Goal: Task Accomplishment & Management: Complete application form

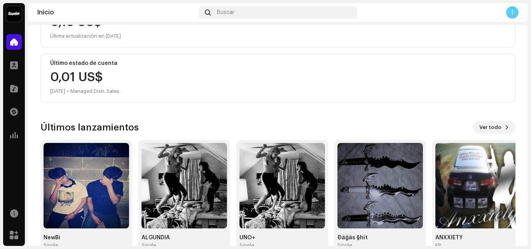
scroll to position [135, 0]
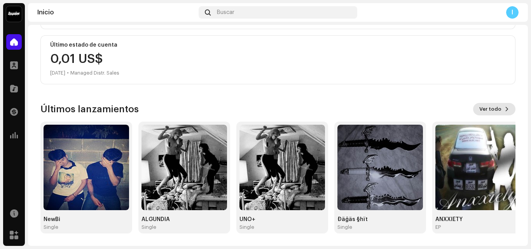
click at [482, 108] on span "Ver todo" at bounding box center [491, 110] width 22 height 16
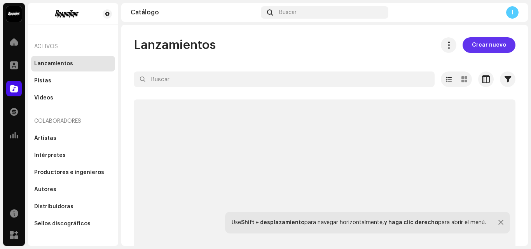
click at [477, 46] on span "Crear nuevo" at bounding box center [489, 45] width 34 height 16
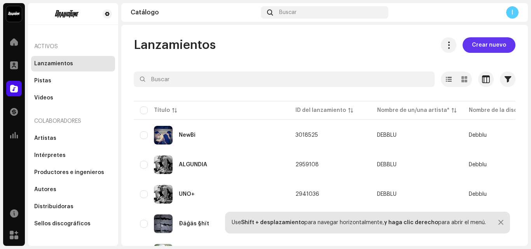
click at [479, 49] on span "Crear nuevo" at bounding box center [489, 45] width 34 height 16
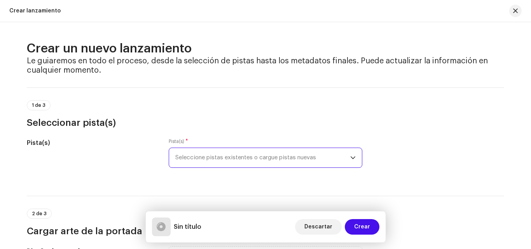
click at [232, 157] on span "Seleccione pistas existentes o cargue pistas nuevas" at bounding box center [262, 157] width 175 height 19
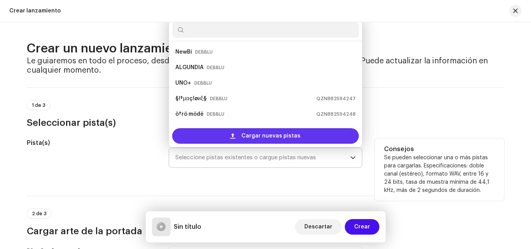
click at [228, 134] on div "Cargar nuevas pistas" at bounding box center [265, 136] width 187 height 16
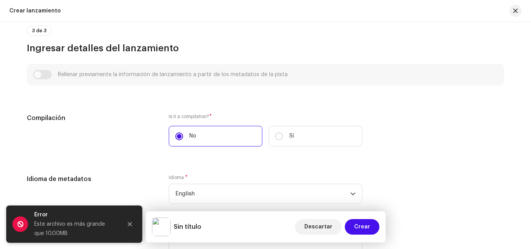
scroll to position [584, 0]
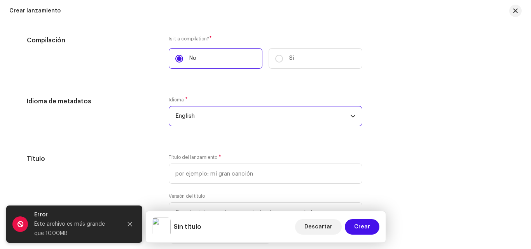
click at [205, 117] on span "English" at bounding box center [262, 116] width 175 height 19
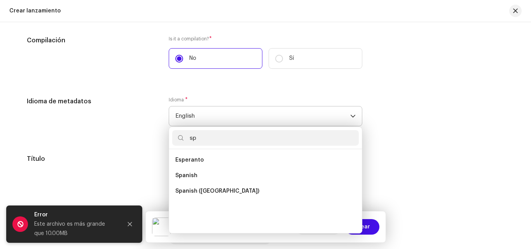
scroll to position [0, 0]
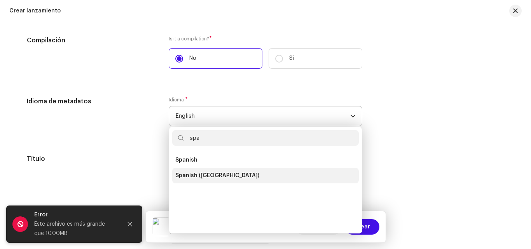
type input "spa"
click at [192, 176] on span "Spanish ([GEOGRAPHIC_DATA])" at bounding box center [217, 176] width 84 height 8
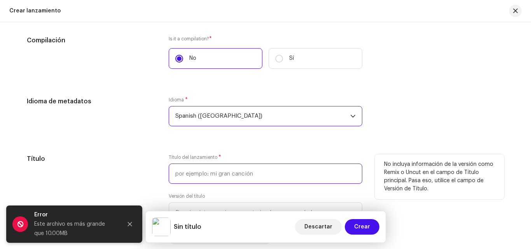
click at [181, 173] on input "text" at bounding box center [266, 174] width 194 height 20
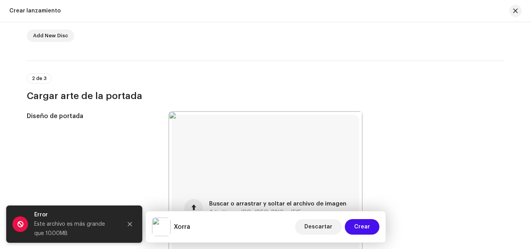
scroll to position [32, 0]
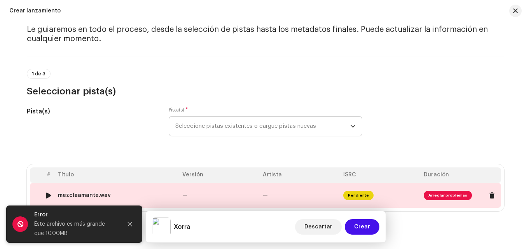
type input "Xorra"
click at [444, 196] on span "Arreglar problemas" at bounding box center [448, 195] width 48 height 9
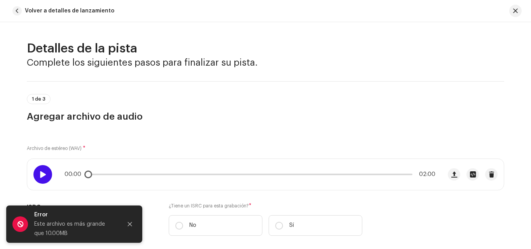
click at [45, 177] on div at bounding box center [42, 174] width 19 height 19
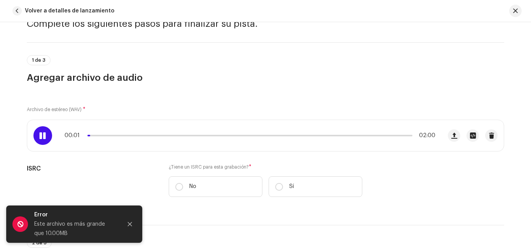
scroll to position [78, 0]
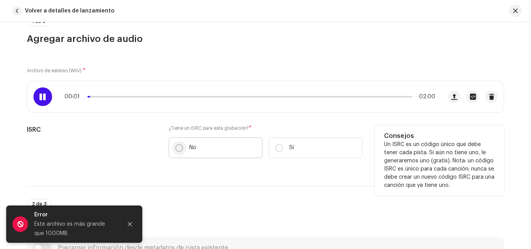
click at [180, 151] on input "No" at bounding box center [179, 148] width 8 height 8
radio input "true"
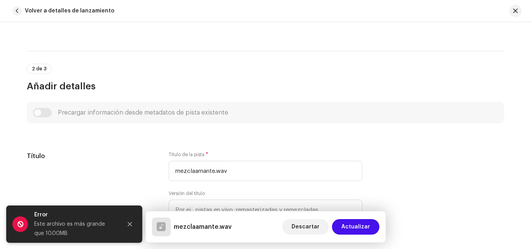
scroll to position [272, 0]
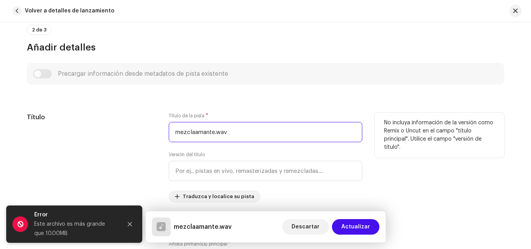
click at [241, 131] on input "mezclaamante.wav" at bounding box center [266, 132] width 194 height 20
type input "m"
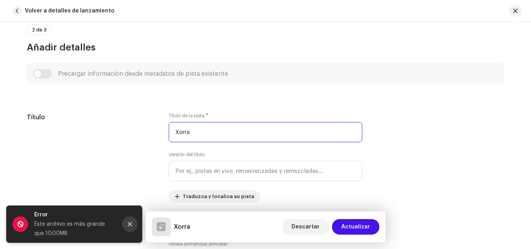
type input "Xorra"
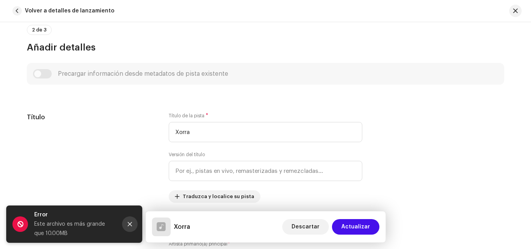
click at [126, 226] on button "Close" at bounding box center [130, 225] width 16 height 16
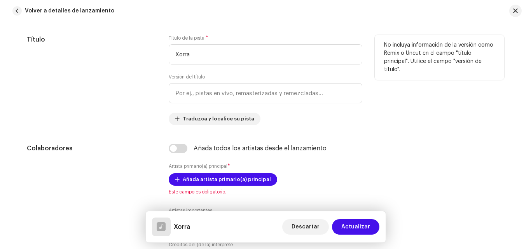
scroll to position [389, 0]
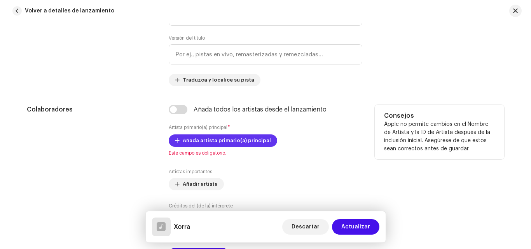
click at [181, 137] on button "Añada artista primario(a) principal" at bounding box center [223, 141] width 109 height 12
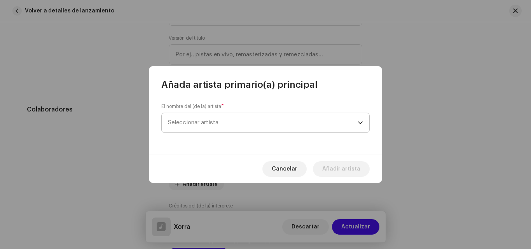
click at [187, 118] on span "Seleccionar artista" at bounding box center [263, 122] width 190 height 19
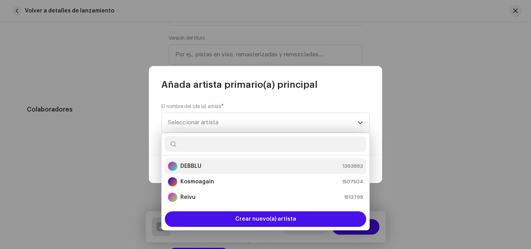
click at [191, 166] on strong "DEBBLU" at bounding box center [191, 167] width 21 height 8
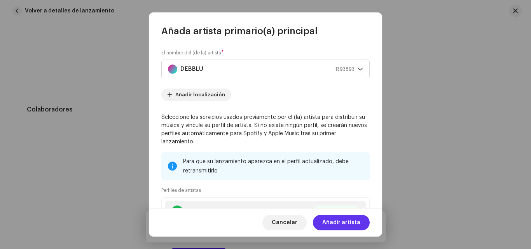
click at [328, 221] on span "Añadir artista" at bounding box center [342, 223] width 38 height 16
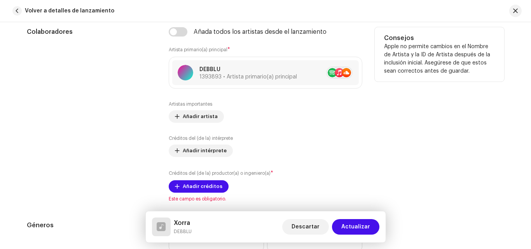
scroll to position [506, 0]
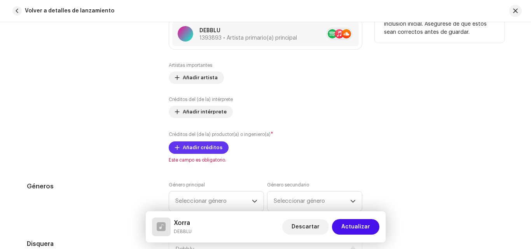
click at [183, 151] on span "Añadir créditos" at bounding box center [203, 148] width 40 height 16
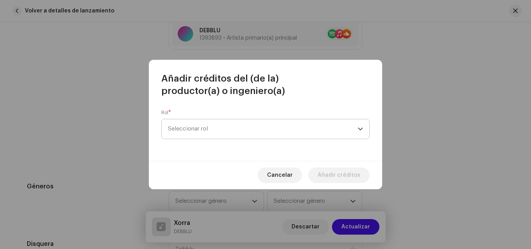
click at [207, 131] on span "Seleccionar rol" at bounding box center [263, 128] width 190 height 19
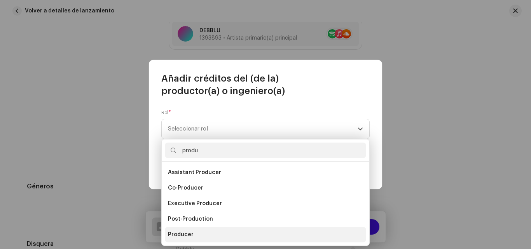
type input "produ"
click at [184, 236] on span "Producer" at bounding box center [181, 235] width 26 height 8
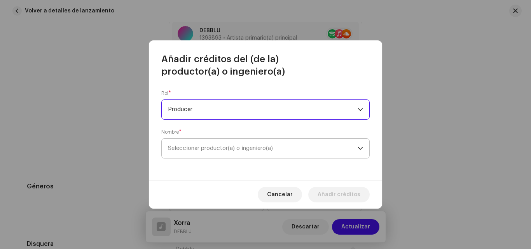
click at [205, 151] on span "Seleccionar productor(a) o ingeniero(a)" at bounding box center [220, 149] width 105 height 6
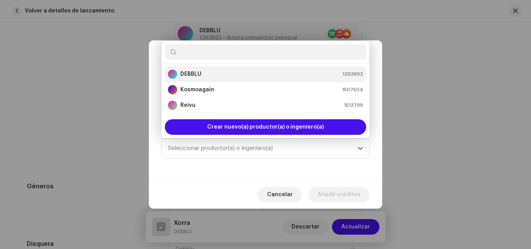
click at [188, 75] on strong "DEBBLU" at bounding box center [191, 74] width 21 height 8
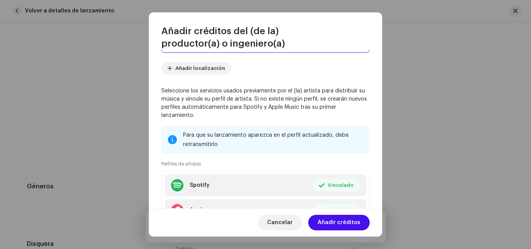
scroll to position [141, 0]
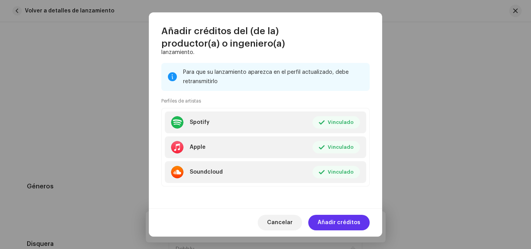
click at [331, 223] on span "Añadir créditos" at bounding box center [339, 223] width 43 height 16
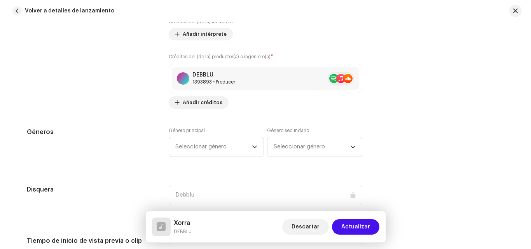
scroll to position [623, 0]
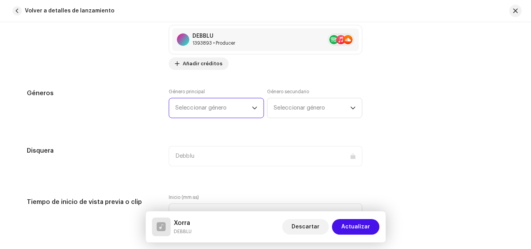
click at [227, 116] on span "Seleccionar género" at bounding box center [213, 107] width 77 height 19
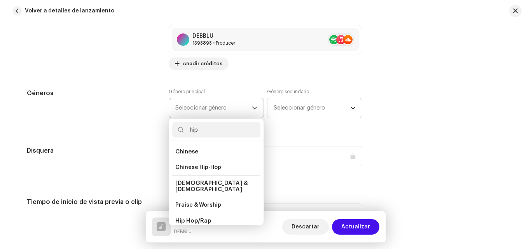
scroll to position [39, 0]
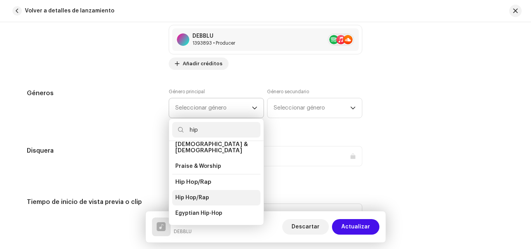
type input "hip"
click at [202, 190] on li "Hip Hop/Rap" at bounding box center [216, 198] width 88 height 16
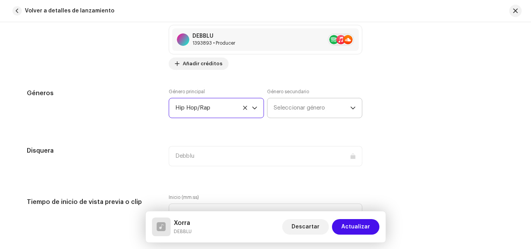
click at [275, 110] on span "Seleccionar género" at bounding box center [312, 107] width 77 height 19
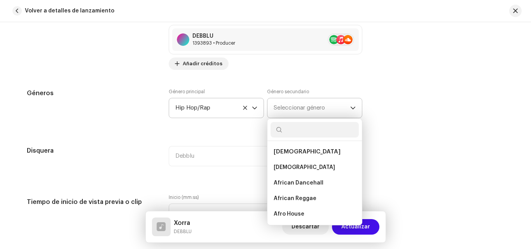
type input "e"
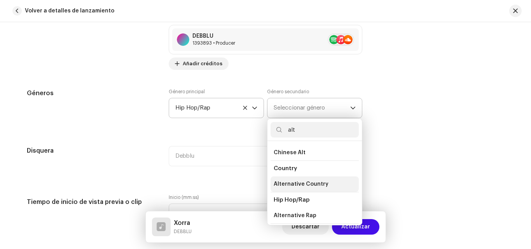
scroll to position [117, 0]
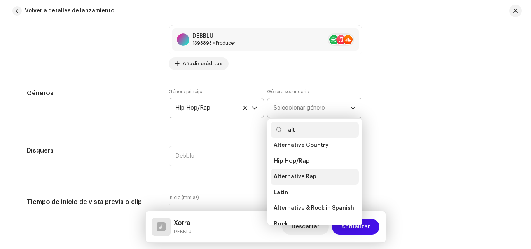
type input "alt"
click at [289, 179] on span "Alternative Rap" at bounding box center [295, 177] width 43 height 8
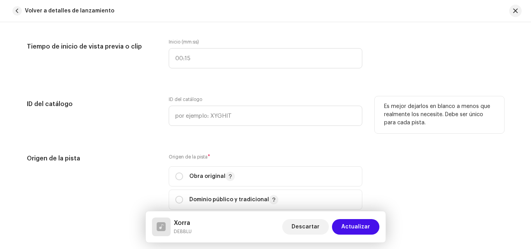
scroll to position [817, 0]
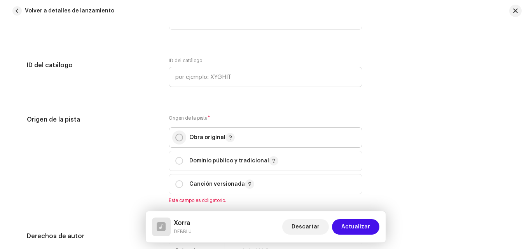
click at [176, 141] on input "radio" at bounding box center [179, 138] width 8 height 8
radio input "true"
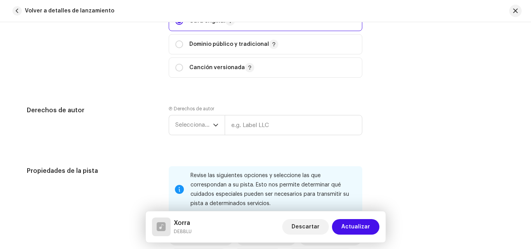
scroll to position [973, 0]
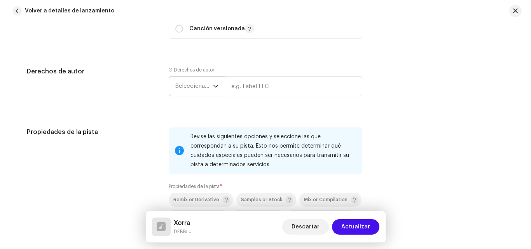
click at [202, 88] on span "Seleccionar año" at bounding box center [194, 86] width 38 height 19
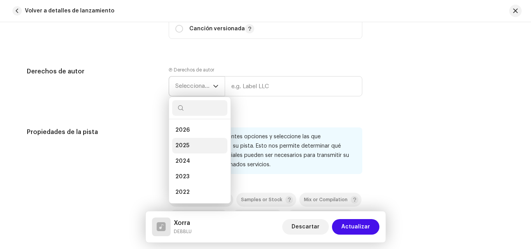
click at [181, 144] on span "2025" at bounding box center [182, 146] width 14 height 8
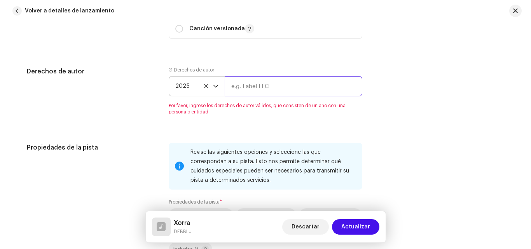
click at [248, 82] on input "text" at bounding box center [294, 86] width 138 height 20
type input "DEBBLU"
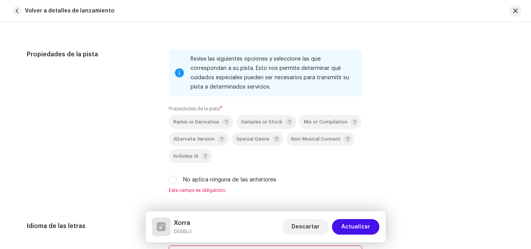
scroll to position [1089, 0]
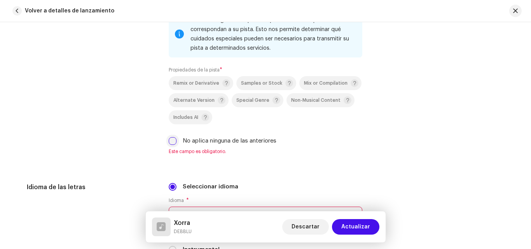
click at [172, 140] on input "No aplica ninguna de las anteriores" at bounding box center [173, 141] width 8 height 8
checkbox input "true"
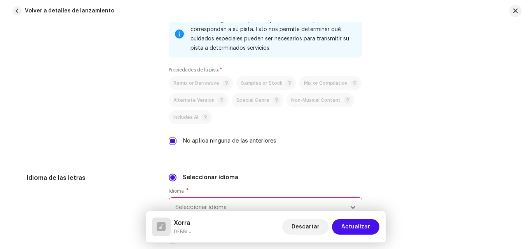
scroll to position [1167, 0]
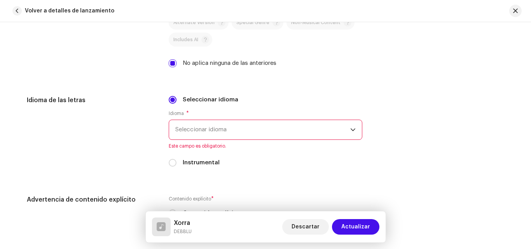
click at [265, 133] on span "Seleccionar idioma" at bounding box center [262, 129] width 175 height 19
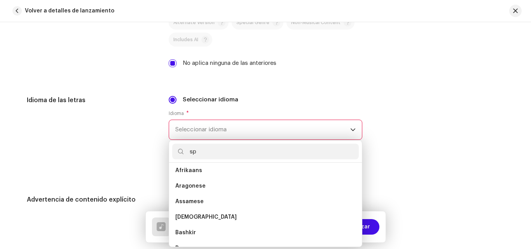
scroll to position [0, 0]
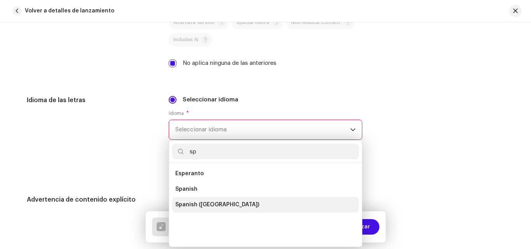
type input "sp"
click at [182, 205] on span "Spanish ([GEOGRAPHIC_DATA])" at bounding box center [217, 205] width 84 height 8
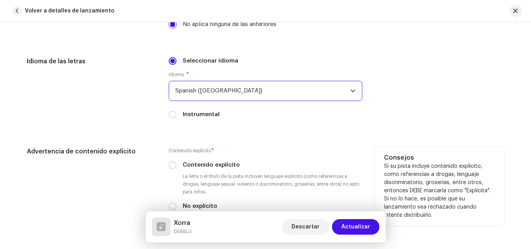
scroll to position [1245, 0]
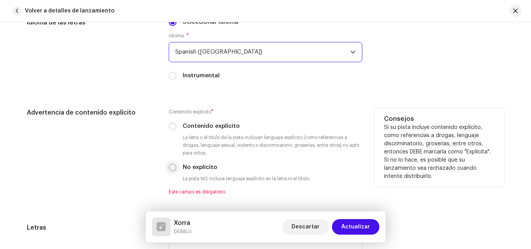
click at [169, 168] on input "No explícito" at bounding box center [173, 168] width 8 height 8
radio input "true"
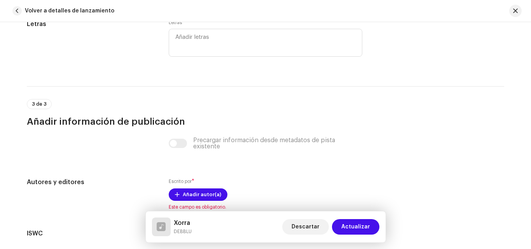
scroll to position [1479, 0]
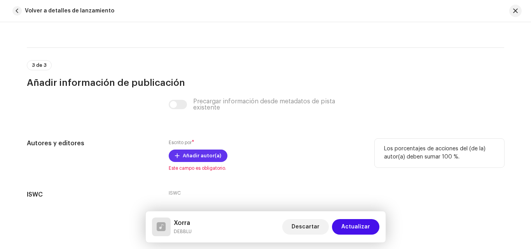
click at [190, 159] on span "Añadir autor(a)" at bounding box center [202, 156] width 39 height 16
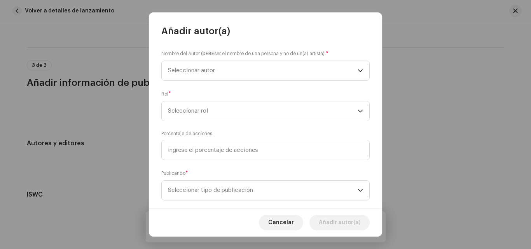
click at [181, 127] on div "Nombre del Autor ( DEBE ser el nombre de una persona y no de un(a) artista). * …" at bounding box center [265, 122] width 233 height 171
click at [209, 66] on span "Seleccionar autor" at bounding box center [263, 70] width 190 height 19
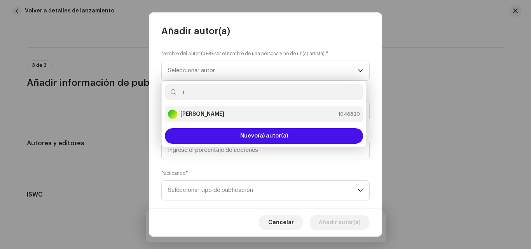
type input "i"
click at [190, 115] on strong "[PERSON_NAME]" at bounding box center [203, 115] width 44 height 8
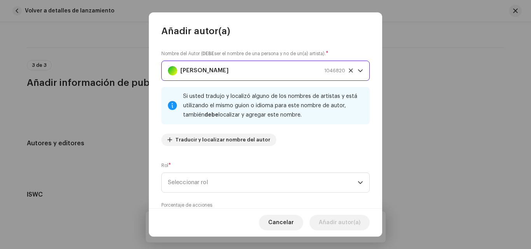
scroll to position [39, 0]
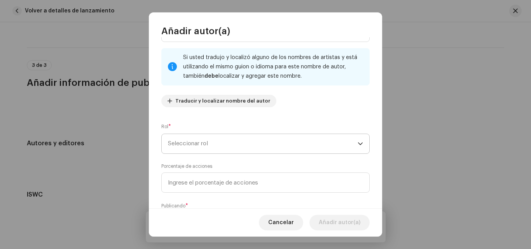
click at [225, 143] on span "Seleccionar rol" at bounding box center [263, 143] width 190 height 19
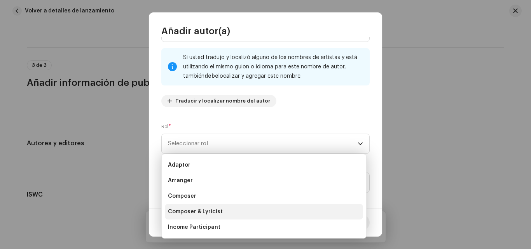
click at [211, 209] on span "Composer & Lyricist" at bounding box center [195, 212] width 55 height 8
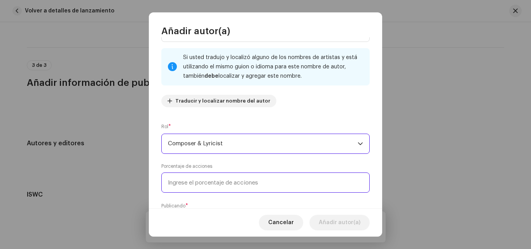
click at [213, 182] on input at bounding box center [265, 183] width 209 height 20
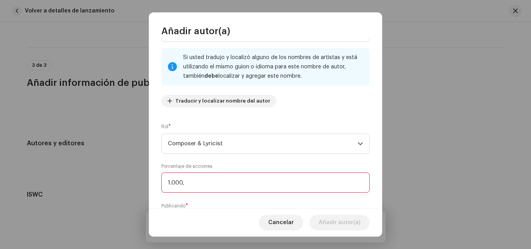
scroll to position [86, 0]
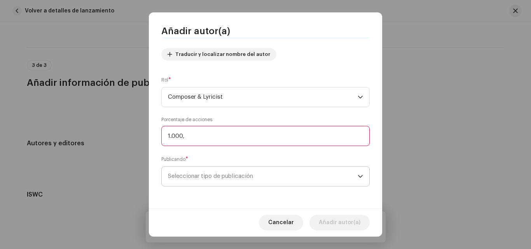
type input "100,00"
click at [209, 183] on span "Seleccionar tipo de publicación" at bounding box center [263, 176] width 190 height 19
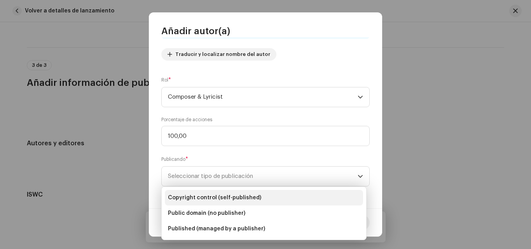
click at [217, 197] on span "Copyright control (self-published)" at bounding box center [214, 198] width 93 height 8
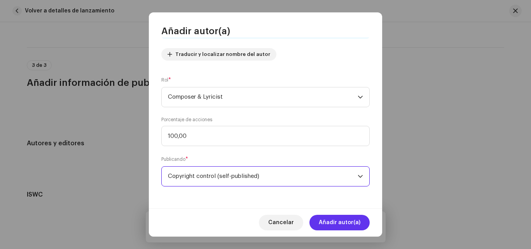
click at [323, 218] on span "Añadir autor(a)" at bounding box center [340, 223] width 42 height 16
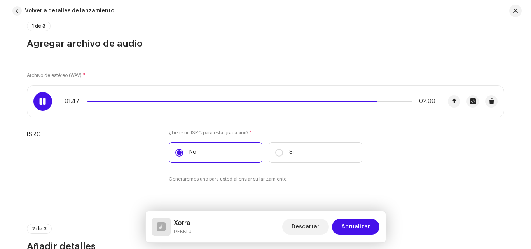
scroll to position [34, 0]
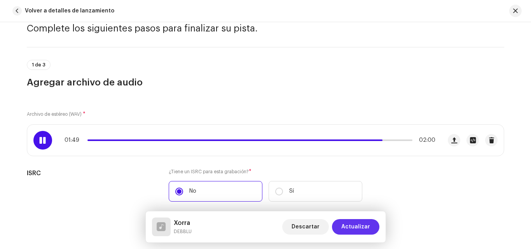
click at [353, 229] on span "Actualizar" at bounding box center [356, 227] width 29 height 16
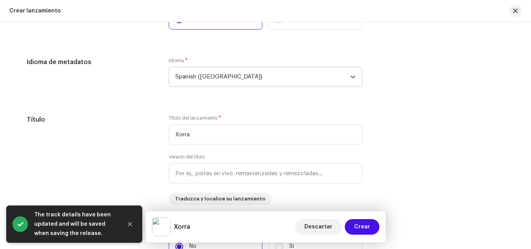
scroll to position [693, 0]
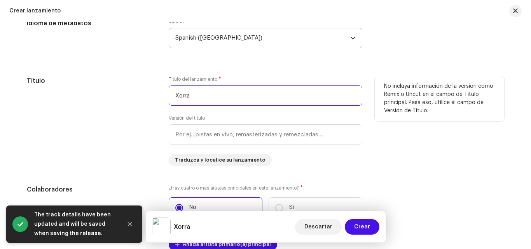
click at [179, 98] on input "Xorra" at bounding box center [266, 96] width 194 height 20
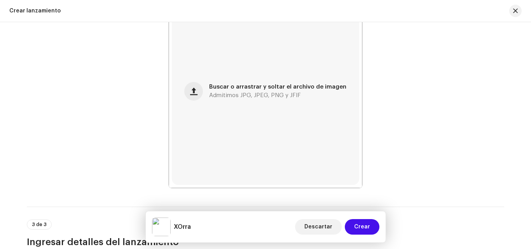
scroll to position [148, 0]
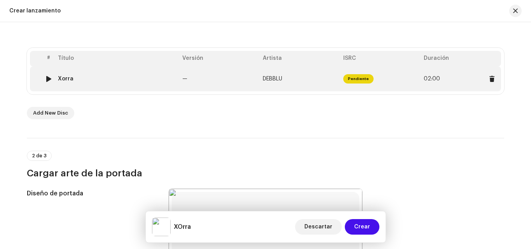
type input "XOrra"
click at [349, 79] on span "Pendiente" at bounding box center [359, 78] width 30 height 9
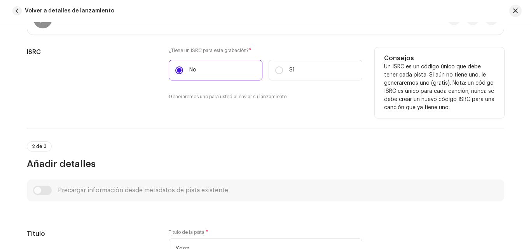
scroll to position [233, 0]
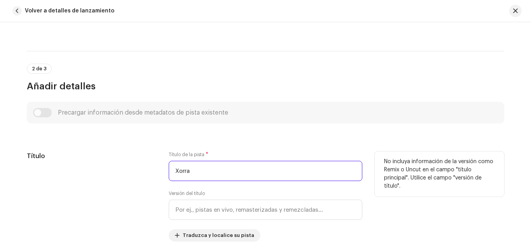
click at [181, 170] on input "Xorra" at bounding box center [266, 171] width 194 height 20
type input "XOrra"
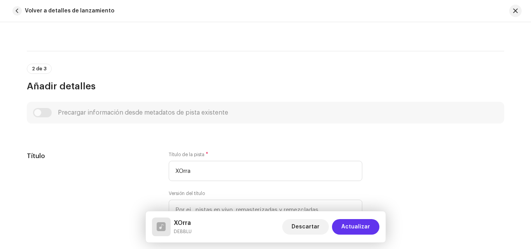
click at [348, 229] on span "Actualizar" at bounding box center [356, 227] width 29 height 16
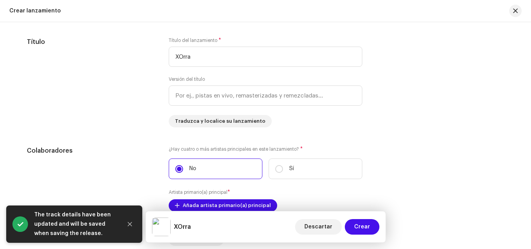
scroll to position [810, 0]
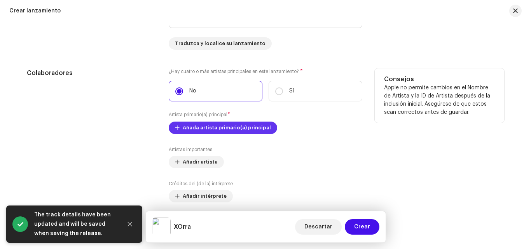
click at [250, 128] on span "Añada artista primario(a) principal" at bounding box center [227, 128] width 88 height 16
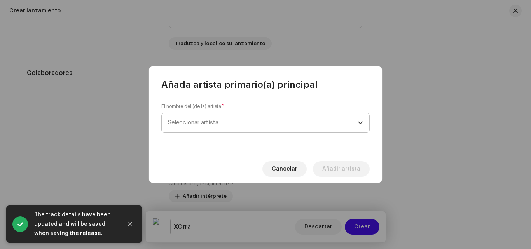
click at [235, 121] on span "Seleccionar artista" at bounding box center [263, 122] width 190 height 19
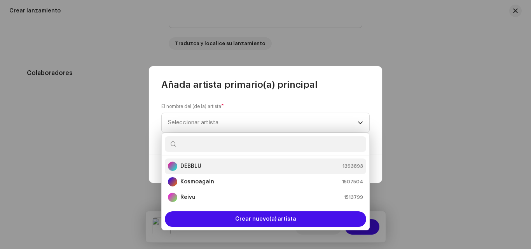
click at [204, 161] on li "DEBBLU 1393893" at bounding box center [266, 167] width 202 height 16
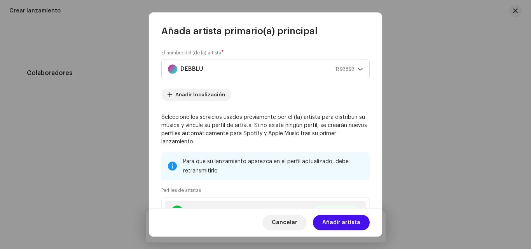
scroll to position [78, 0]
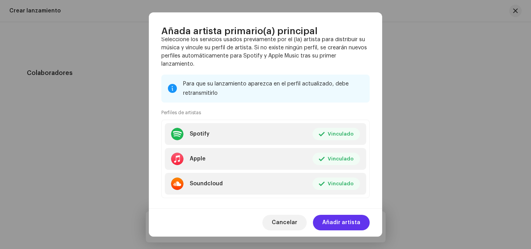
click at [337, 219] on span "Añadir artista" at bounding box center [342, 223] width 38 height 16
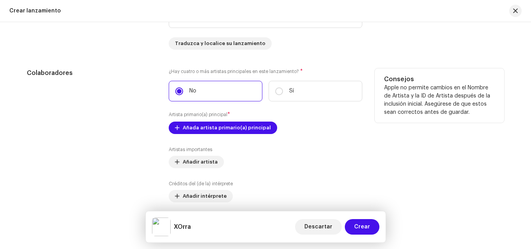
scroll to position [888, 0]
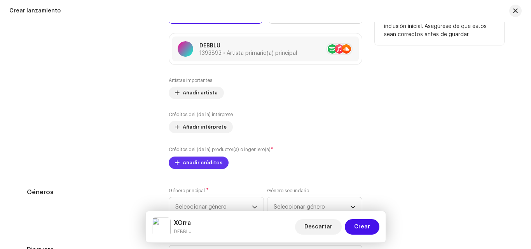
click at [198, 157] on span "Añadir créditos" at bounding box center [203, 163] width 40 height 16
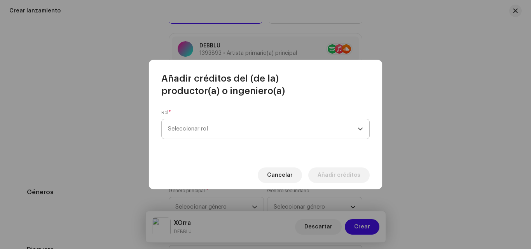
click at [207, 133] on span "Seleccionar rol" at bounding box center [263, 128] width 190 height 19
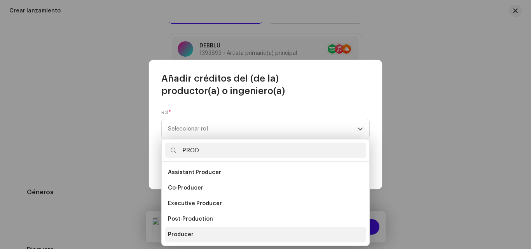
type input "PROD"
click at [184, 232] on span "Producer" at bounding box center [181, 235] width 26 height 8
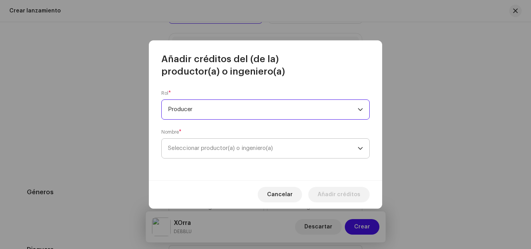
click at [206, 152] on span "Seleccionar productor(a) o ingeniero(a)" at bounding box center [263, 148] width 190 height 19
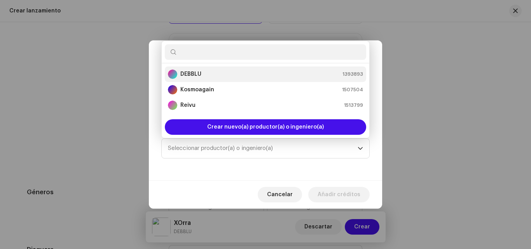
click at [198, 72] on strong "DEBBLU" at bounding box center [191, 74] width 21 height 8
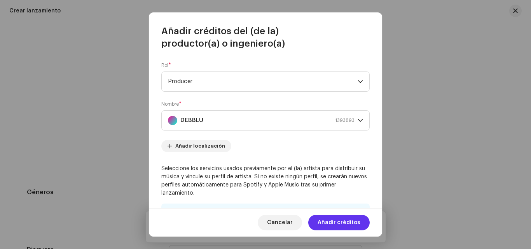
click at [329, 228] on span "Añadir créditos" at bounding box center [339, 223] width 43 height 16
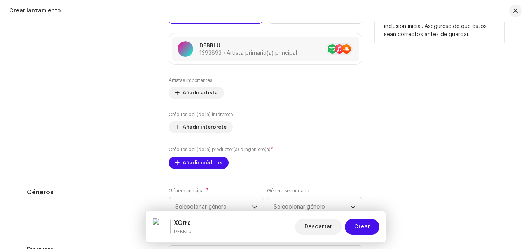
scroll to position [926, 0]
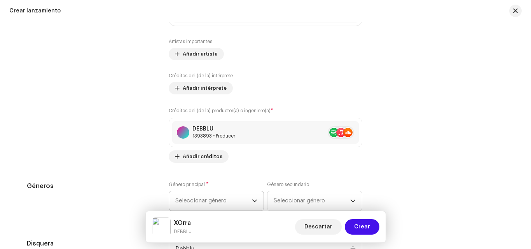
click at [199, 192] on span "Seleccionar género" at bounding box center [213, 200] width 77 height 19
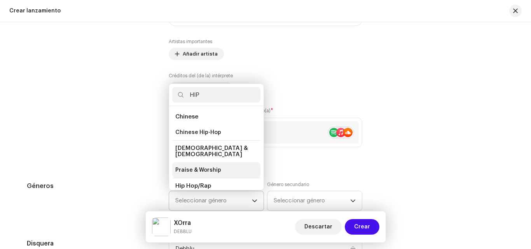
scroll to position [39, 0]
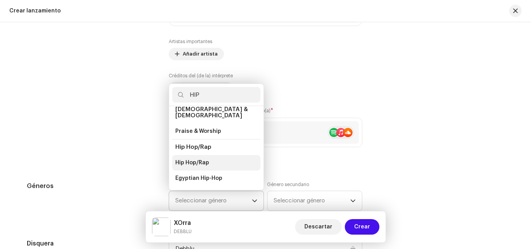
type input "HIP"
click at [182, 159] on span "Hip Hop/Rap" at bounding box center [192, 163] width 34 height 8
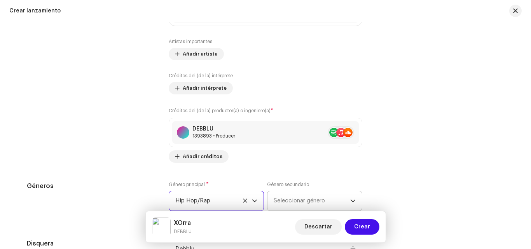
click at [298, 199] on span "Seleccionar género" at bounding box center [312, 200] width 77 height 19
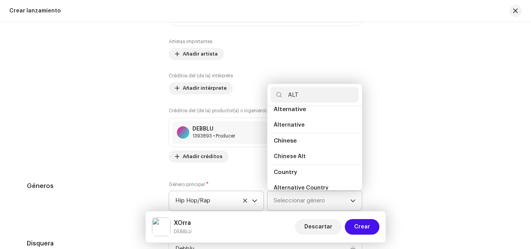
scroll to position [78, 0]
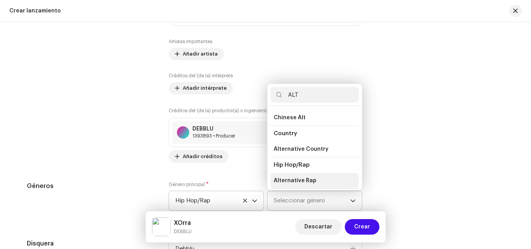
type input "ALT"
click at [298, 178] on span "Alternative Rap" at bounding box center [295, 181] width 43 height 8
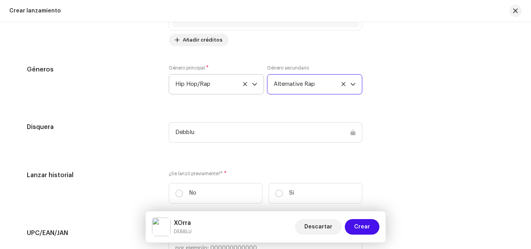
scroll to position [1082, 0]
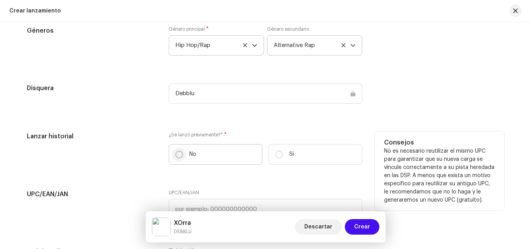
click at [179, 158] on input "No" at bounding box center [179, 155] width 8 height 8
radio input "true"
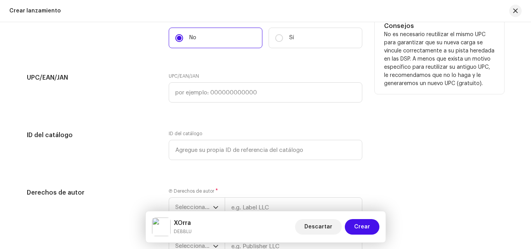
scroll to position [1238, 0]
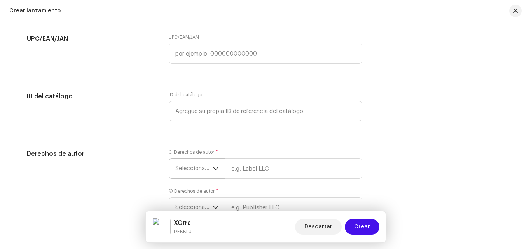
click at [185, 173] on span "Seleccionar año" at bounding box center [194, 168] width 38 height 19
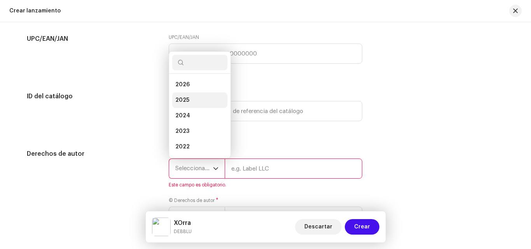
click at [181, 96] on li "2025" at bounding box center [199, 101] width 55 height 16
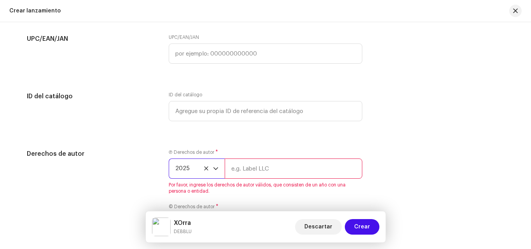
click at [240, 171] on input "text" at bounding box center [294, 169] width 138 height 20
type input "DEBBLU"
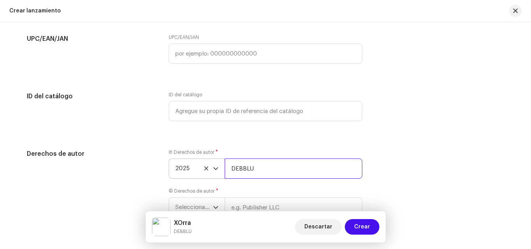
scroll to position [1277, 0]
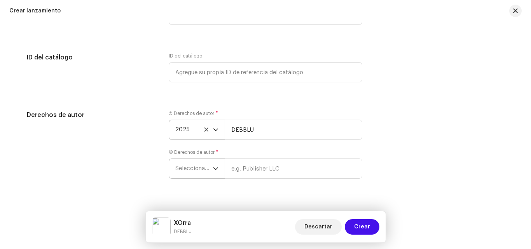
click at [206, 163] on span "Seleccionar año" at bounding box center [194, 168] width 38 height 19
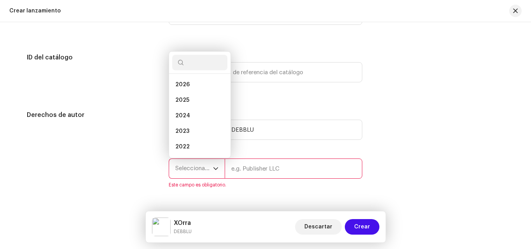
scroll to position [12, 0]
click at [176, 89] on span "2025" at bounding box center [182, 88] width 14 height 8
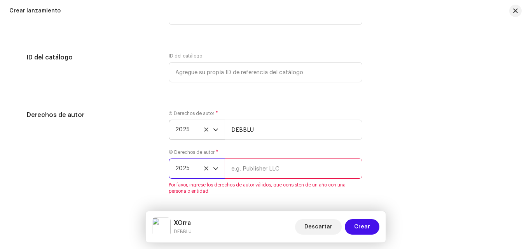
click at [252, 172] on input "text" at bounding box center [294, 169] width 138 height 20
type input "DEBBLU"
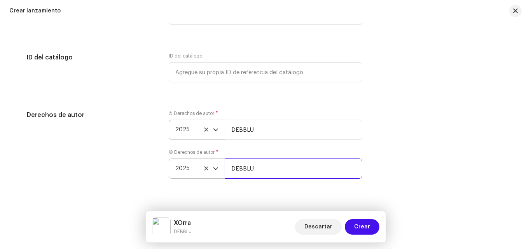
scroll to position [1290, 0]
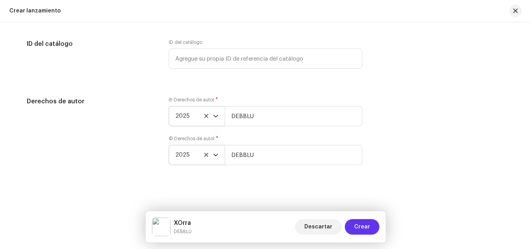
click at [355, 223] on button "Crear" at bounding box center [362, 227] width 35 height 16
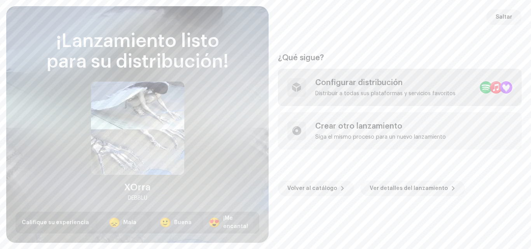
click at [347, 91] on div "Distribuir a todas sus plataformas y servicios favoritos" at bounding box center [386, 94] width 140 height 6
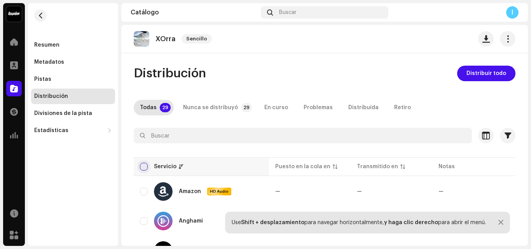
click at [147, 167] on input "checkbox" at bounding box center [144, 167] width 8 height 8
checkbox input "true"
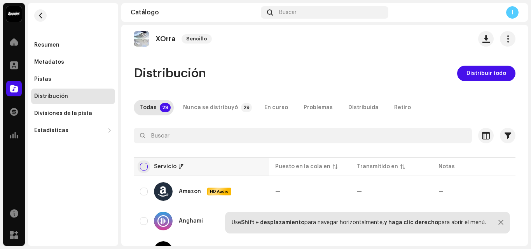
checkbox input "true"
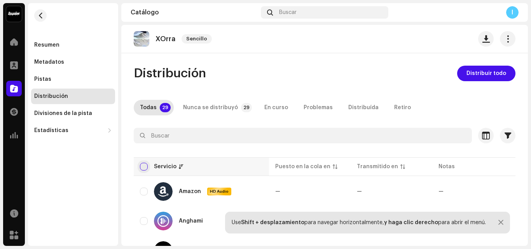
checkbox input "true"
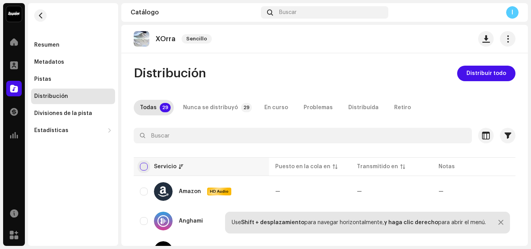
checkbox input "true"
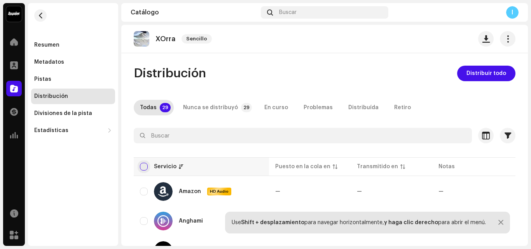
checkbox input "true"
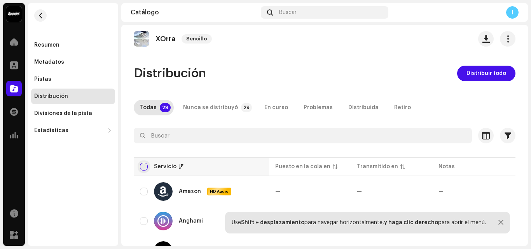
checkbox input "true"
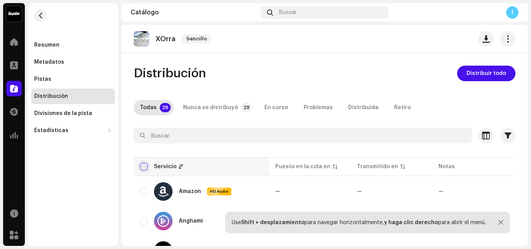
checkbox input "true"
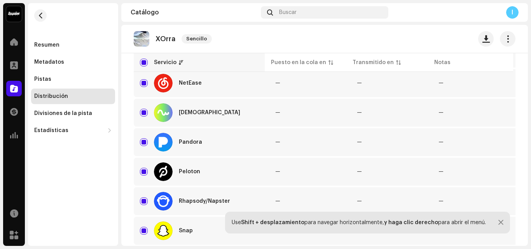
scroll to position [661, 0]
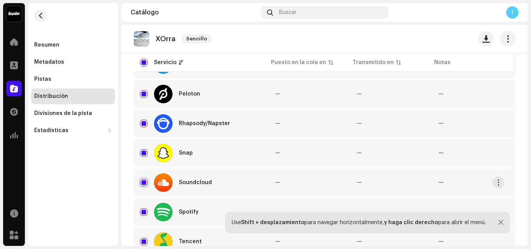
click at [141, 185] on input "Row Selected" at bounding box center [144, 183] width 8 height 8
checkbox input "false"
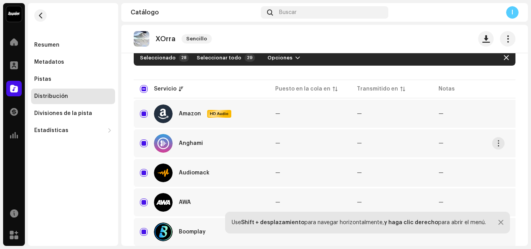
scroll to position [0, 0]
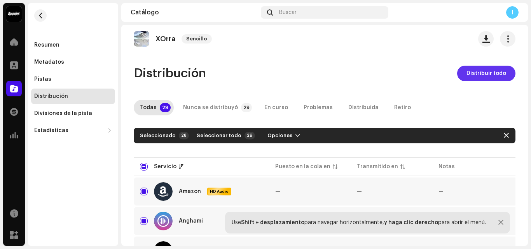
click at [470, 76] on span "Distribuir todo" at bounding box center [487, 74] width 40 height 16
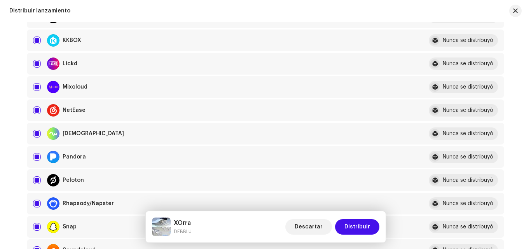
scroll to position [467, 0]
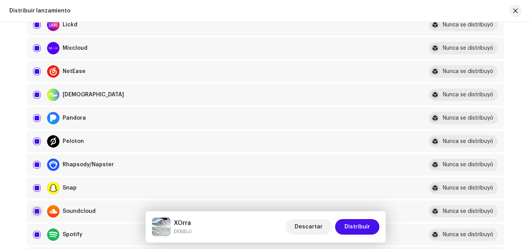
click at [33, 212] on input "checkbox" at bounding box center [37, 212] width 8 height 8
checkbox input "false"
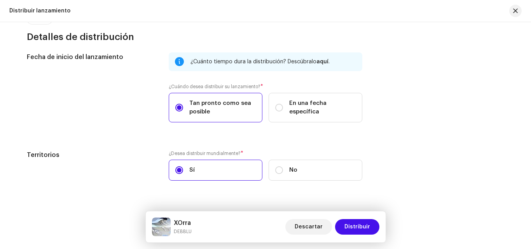
scroll to position [1300, 0]
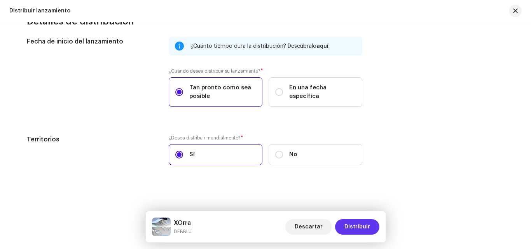
click at [368, 225] on span "Distribuir" at bounding box center [358, 227] width 26 height 16
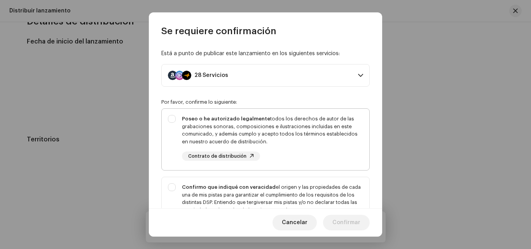
click at [172, 122] on div "Poseo o he autorizado legalmente todos los derechos de autor de las grabaciones…" at bounding box center [266, 138] width 208 height 58
checkbox input "true"
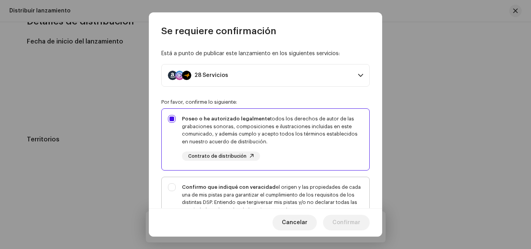
click at [175, 183] on div "Confirmo que indiqué con veracidad el origen y las propiedades de cada una de m…" at bounding box center [266, 210] width 208 height 66
checkbox input "true"
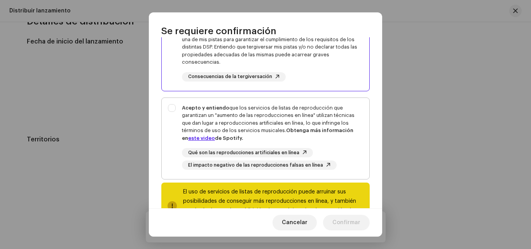
click at [174, 108] on div "Acepto y entiendo que los servicios de listas de reproducción que garantizan un…" at bounding box center [266, 137] width 208 height 79
checkbox input "true"
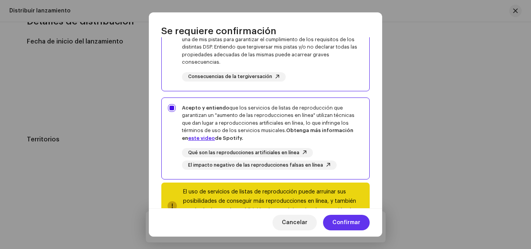
click at [344, 221] on span "Confirmar" at bounding box center [347, 223] width 28 height 16
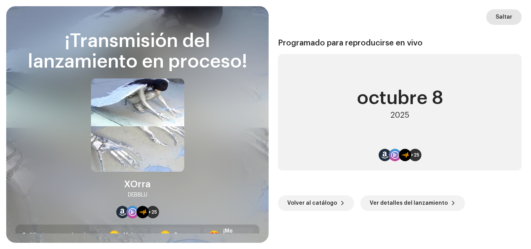
click at [503, 18] on span "Saltar" at bounding box center [504, 17] width 17 height 16
